Goal: Transaction & Acquisition: Purchase product/service

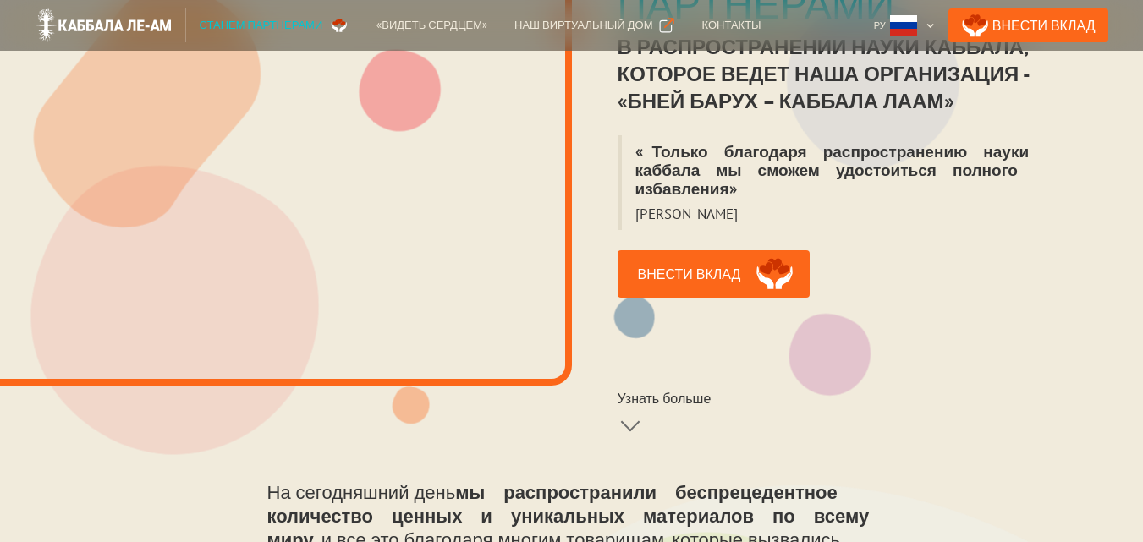
scroll to position [508, 0]
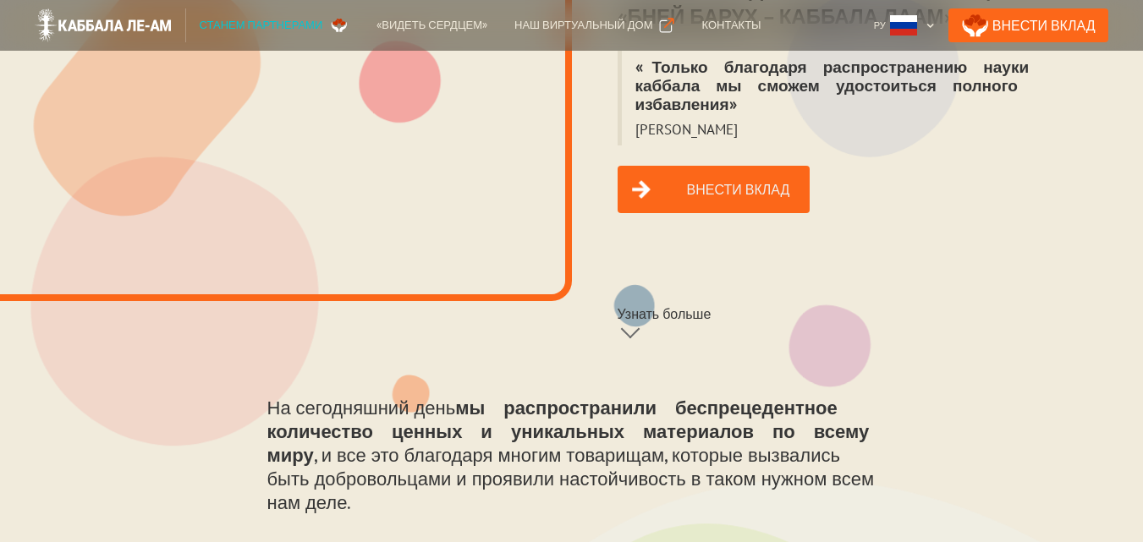
click at [719, 173] on link "Внести вклад" at bounding box center [714, 189] width 193 height 47
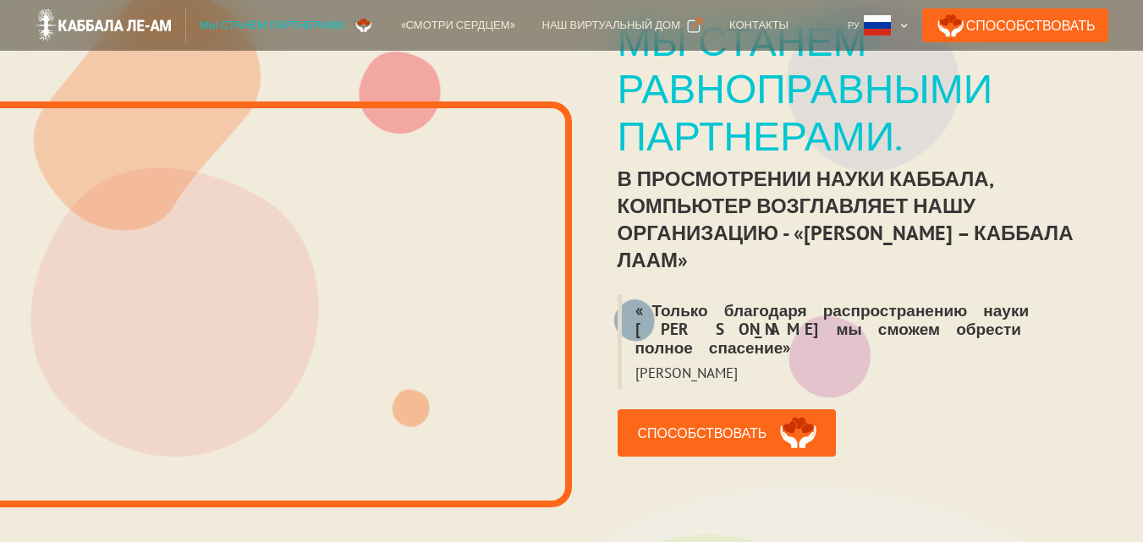
scroll to position [423, 0]
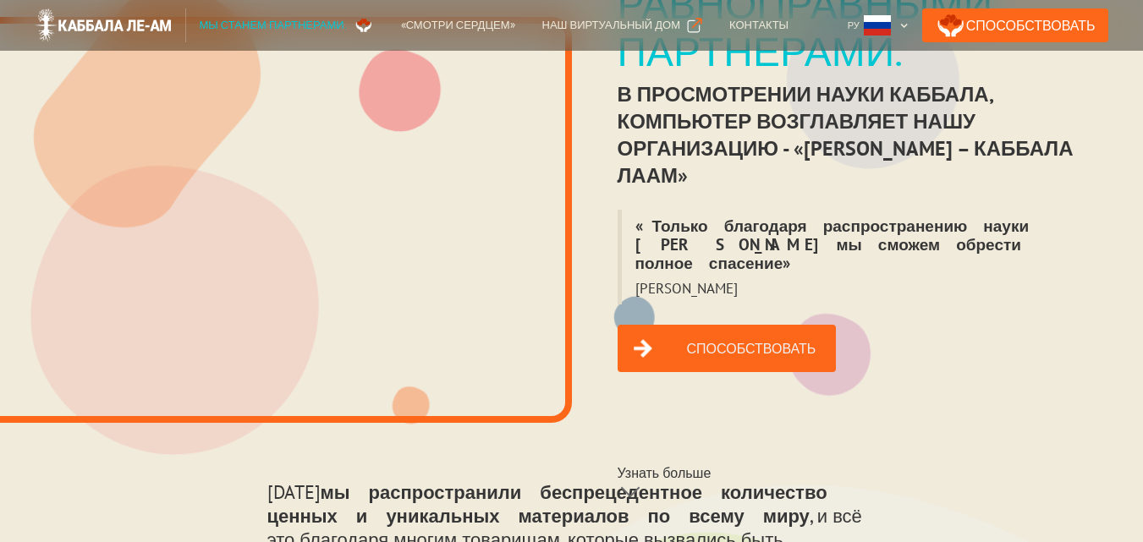
click at [712, 340] on font "Способствовать" at bounding box center [751, 348] width 129 height 17
drag, startPoint x: 1031, startPoint y: 27, endPoint x: 675, endPoint y: 363, distance: 489.6
click at [675, 363] on div "Способствовать Узнать больше" at bounding box center [727, 417] width 219 height 184
click at [713, 340] on font "Способствовать" at bounding box center [751, 348] width 129 height 17
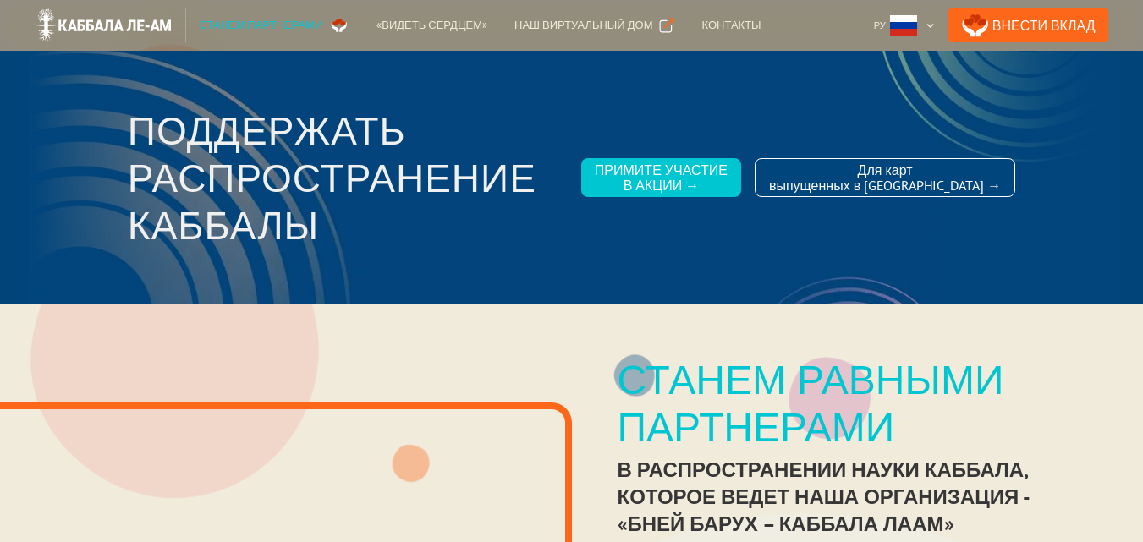
click at [728, 170] on div "Примите участие в акции →" at bounding box center [661, 177] width 133 height 30
click at [1056, 25] on link "Внести Вклад" at bounding box center [1029, 25] width 161 height 34
click at [1038, 29] on link "Внести Вклад" at bounding box center [1029, 25] width 161 height 34
click at [1041, 25] on link "Внести Вклад" at bounding box center [1029, 25] width 161 height 34
click at [1053, 24] on link "Внести Вклад" at bounding box center [1029, 25] width 161 height 34
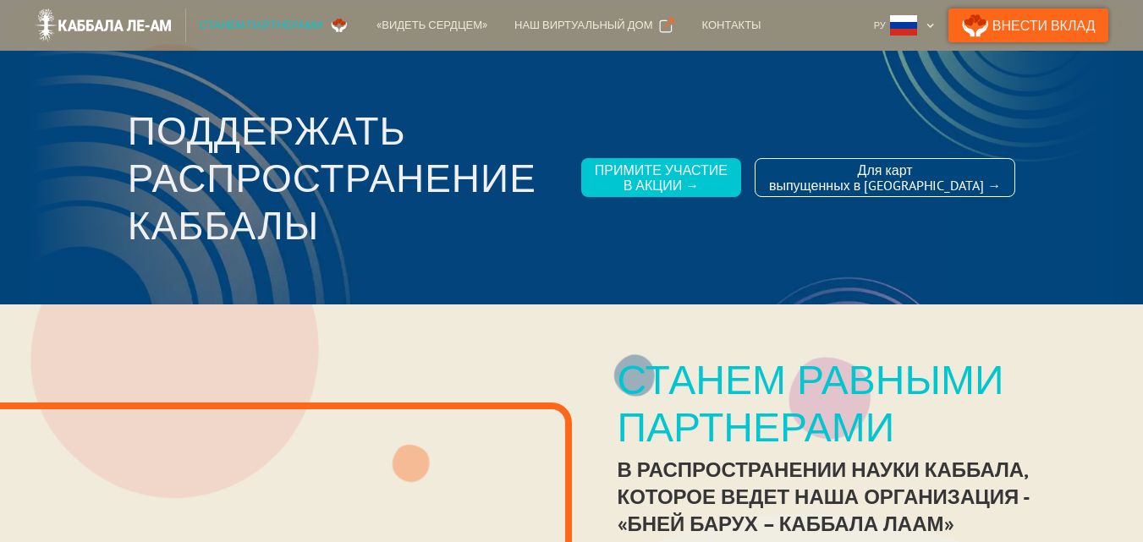
click at [1046, 20] on link "Внести Вклад" at bounding box center [1029, 25] width 161 height 34
